Goal: Task Accomplishment & Management: Use online tool/utility

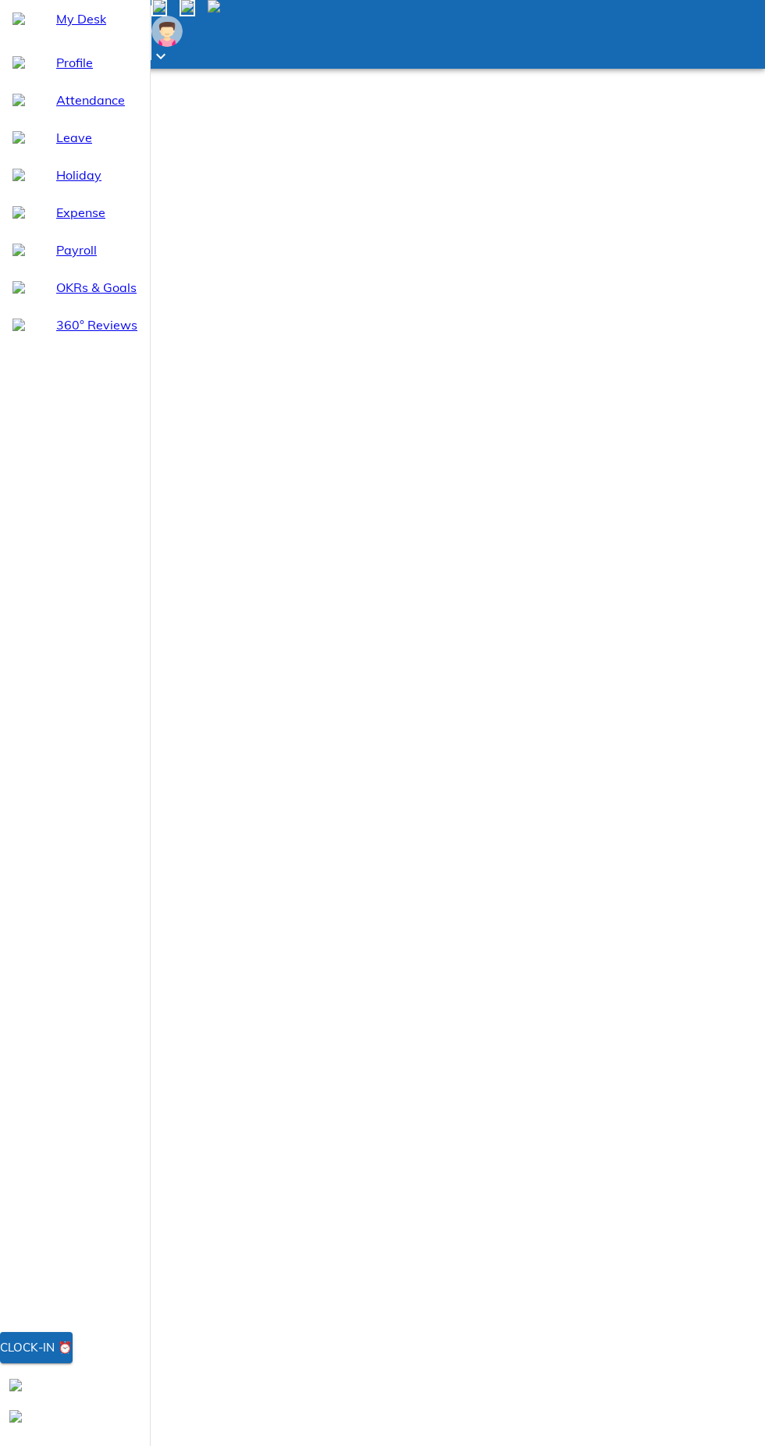
select select "9"
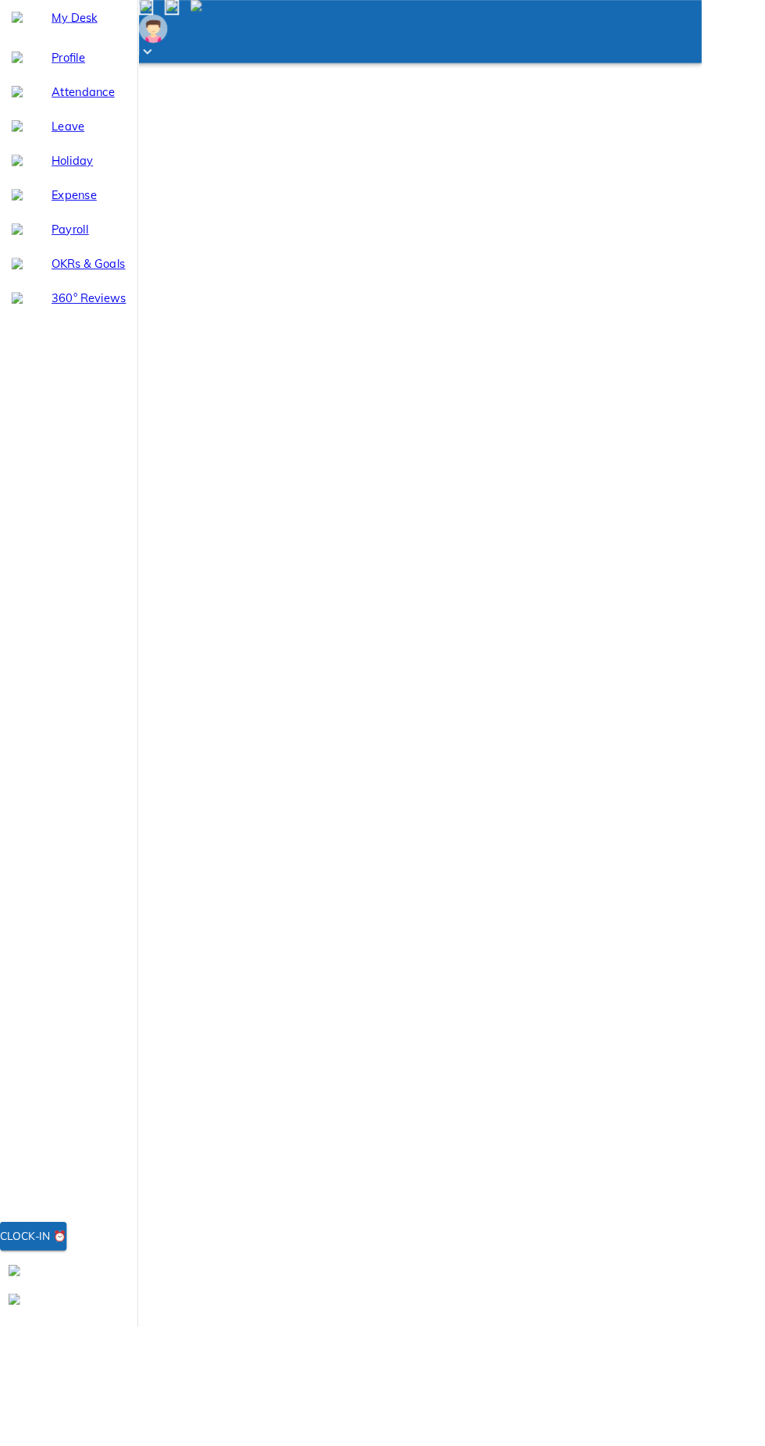
click at [127, 1432] on div at bounding box center [75, 1416] width 150 height 31
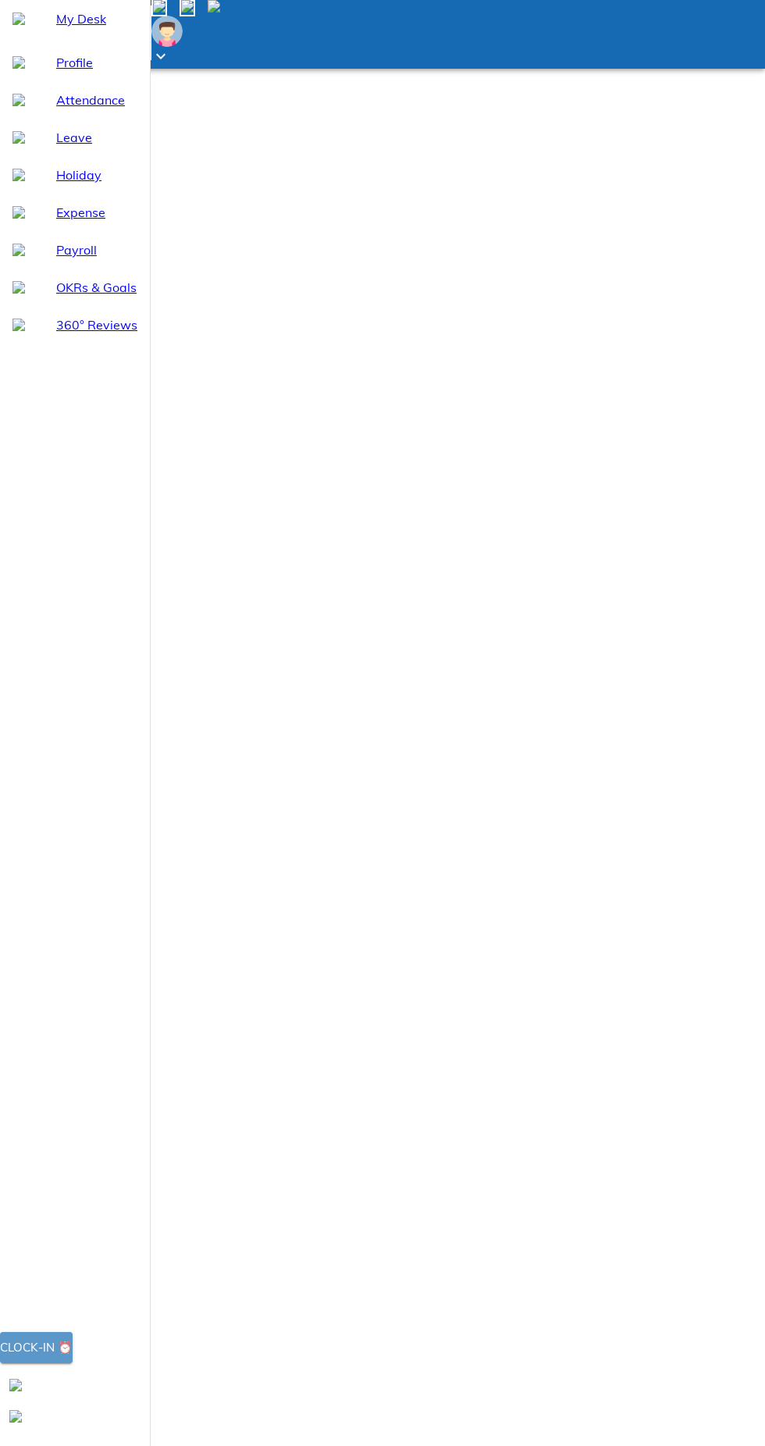
click at [73, 1364] on button "Clock-in ⏰" at bounding box center [36, 1347] width 73 height 31
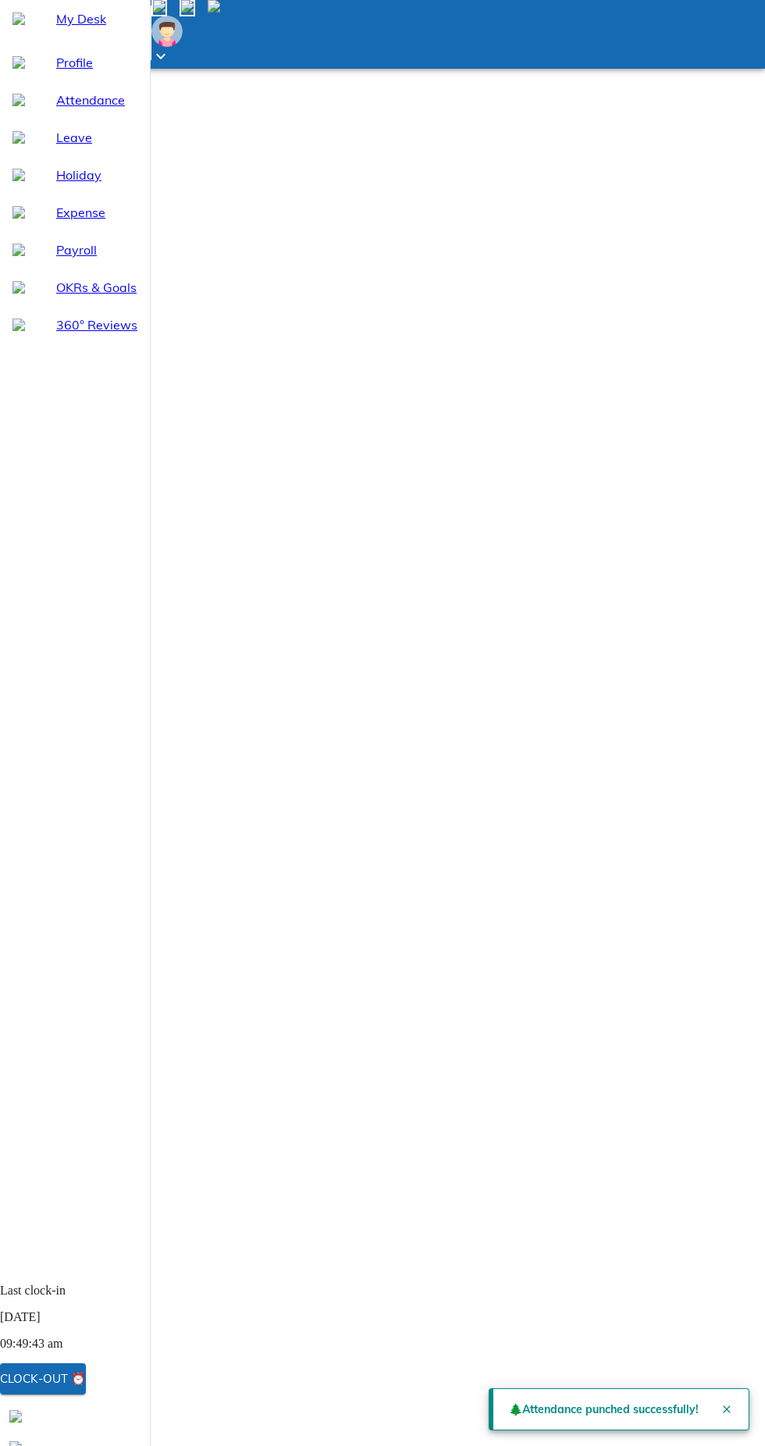
click at [94, 28] on span "My Desk" at bounding box center [96, 18] width 81 height 19
click at [68, 1432] on div at bounding box center [75, 1416] width 150 height 31
click at [89, 109] on span "Attendance" at bounding box center [96, 100] width 81 height 19
select select "9"
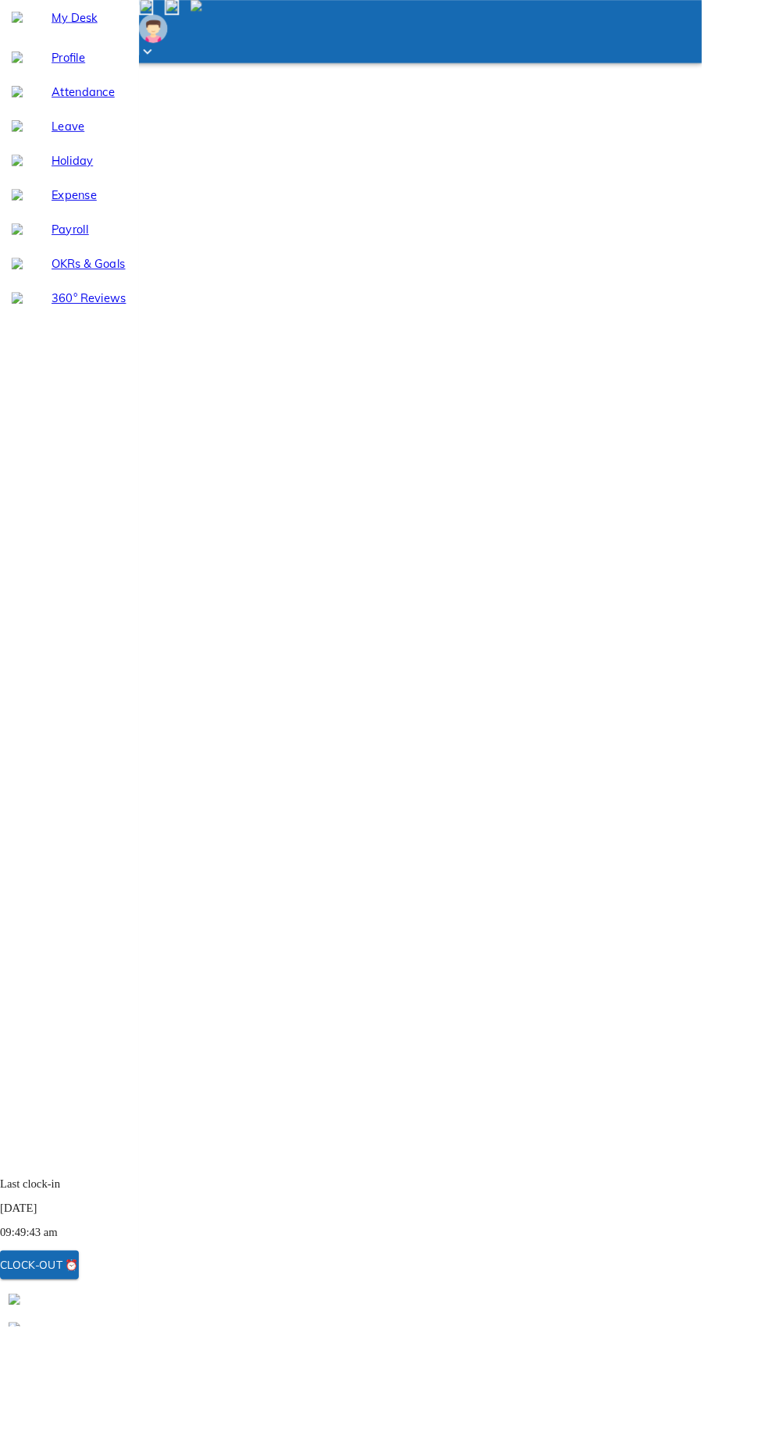
click at [86, 1389] on span "Clock-out ⏰" at bounding box center [43, 1379] width 86 height 20
